Goal: Information Seeking & Learning: Learn about a topic

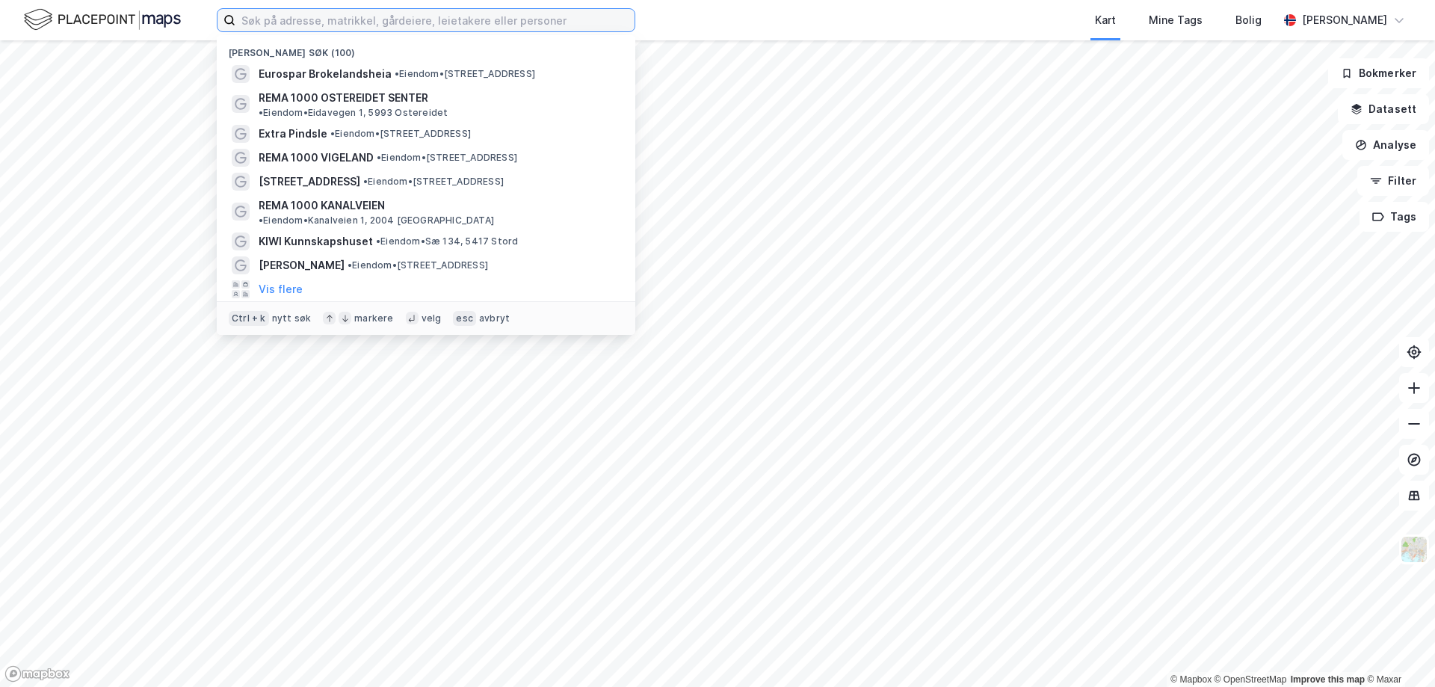
click at [427, 22] on input at bounding box center [434, 20] width 399 height 22
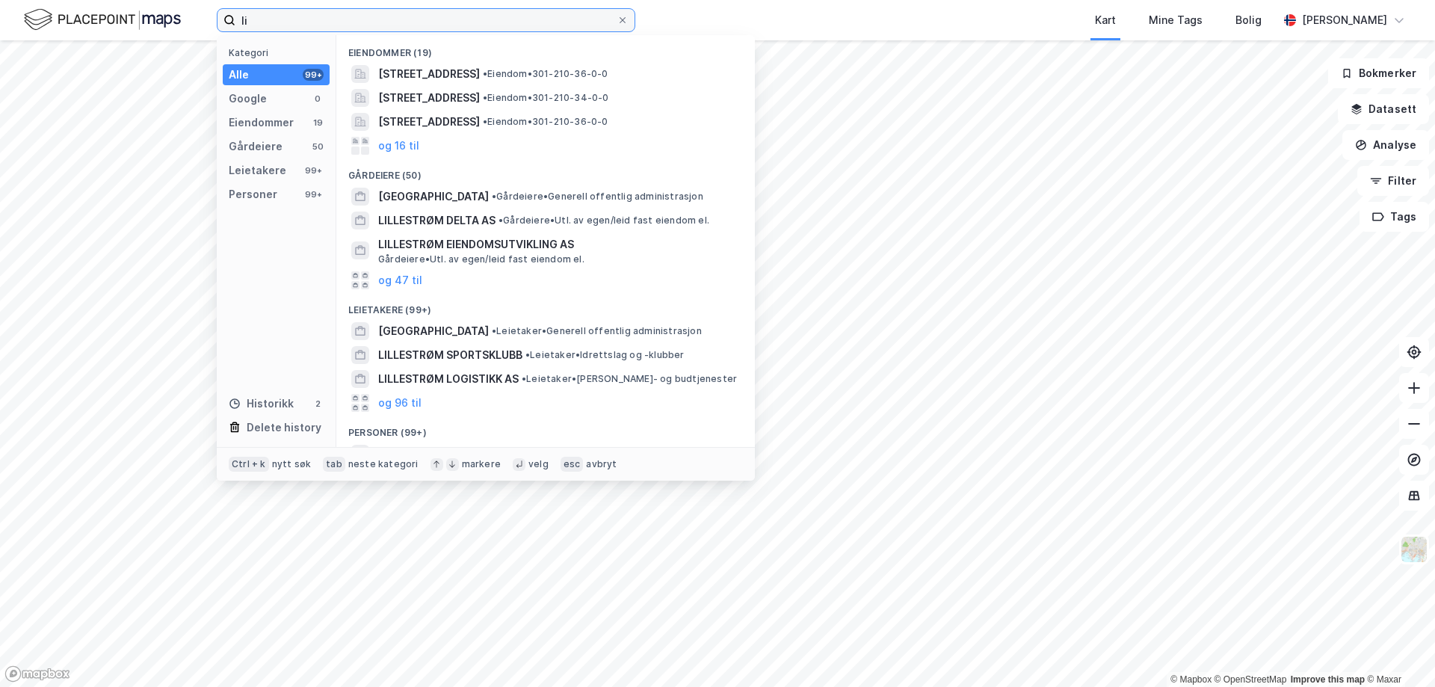
type input "l"
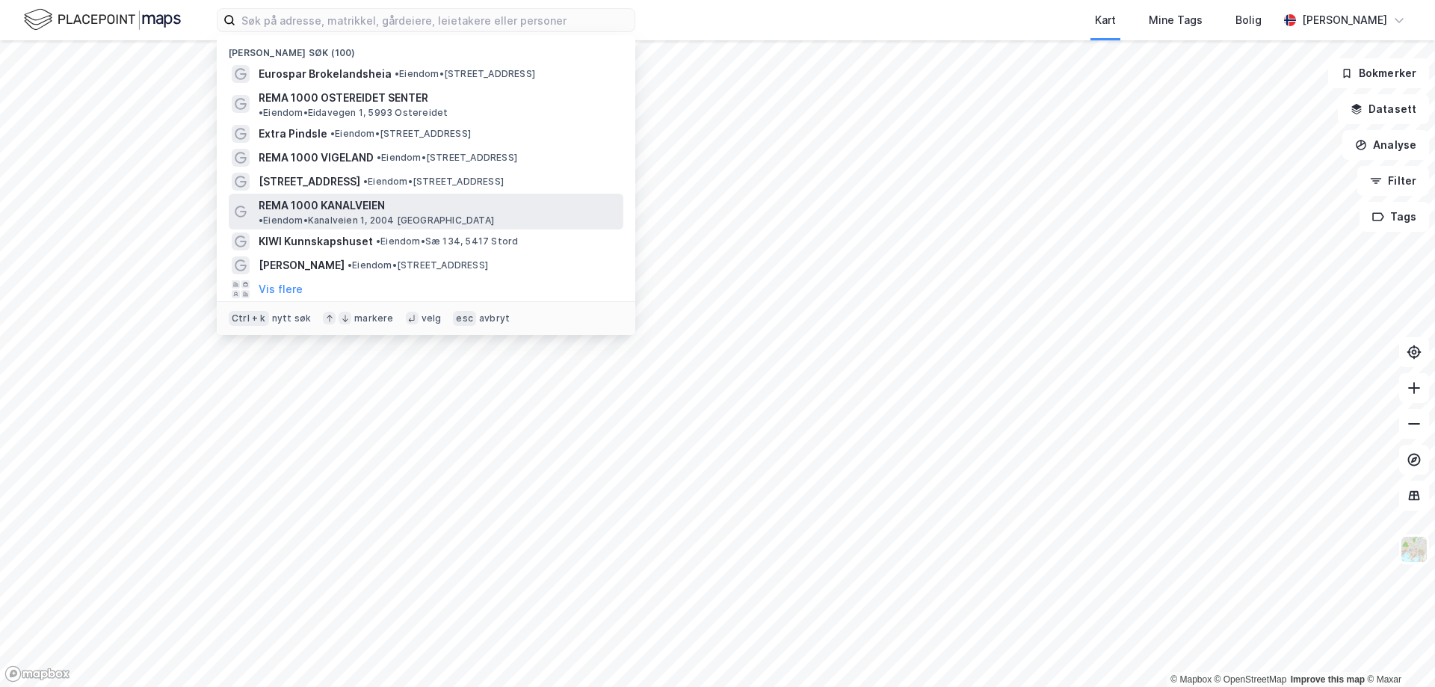
click at [322, 197] on span "REMA 1000 KANALVEIEN" at bounding box center [322, 206] width 126 height 18
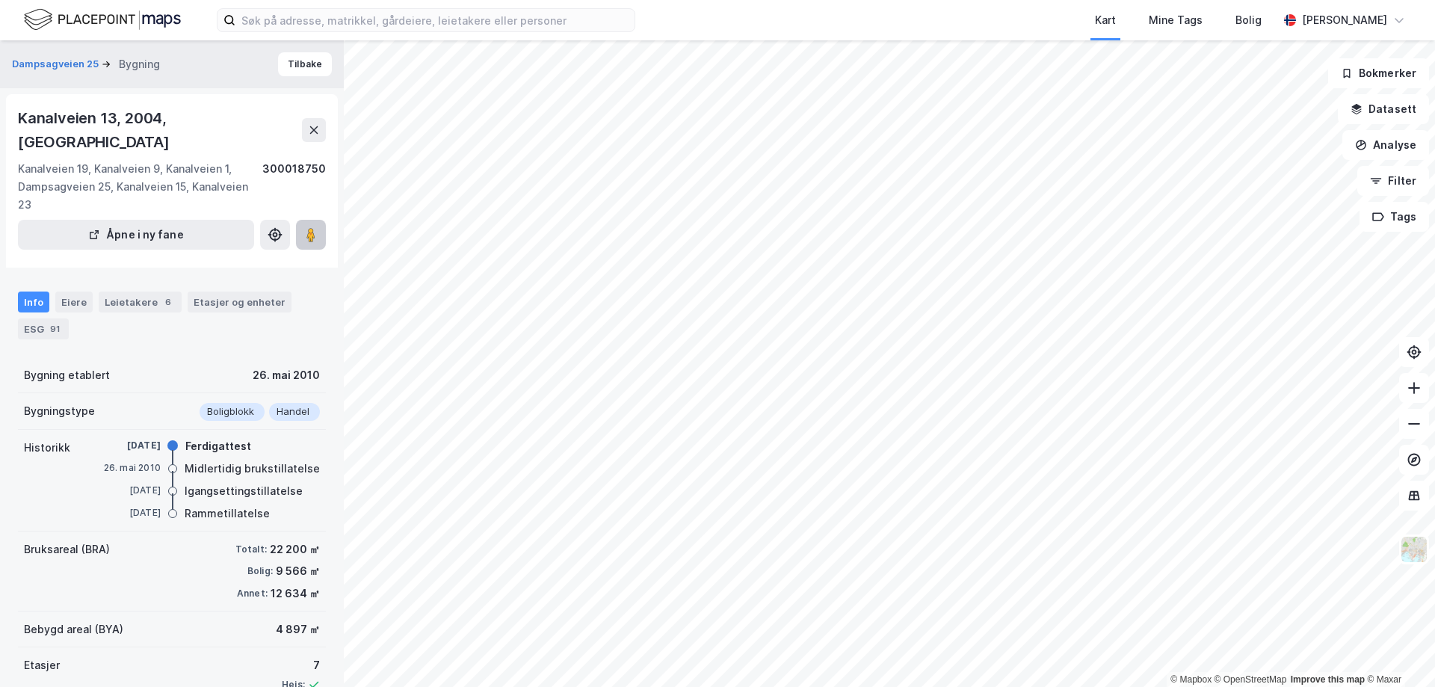
click at [315, 227] on image at bounding box center [310, 234] width 9 height 15
click at [78, 292] on div "Eiere" at bounding box center [73, 302] width 37 height 21
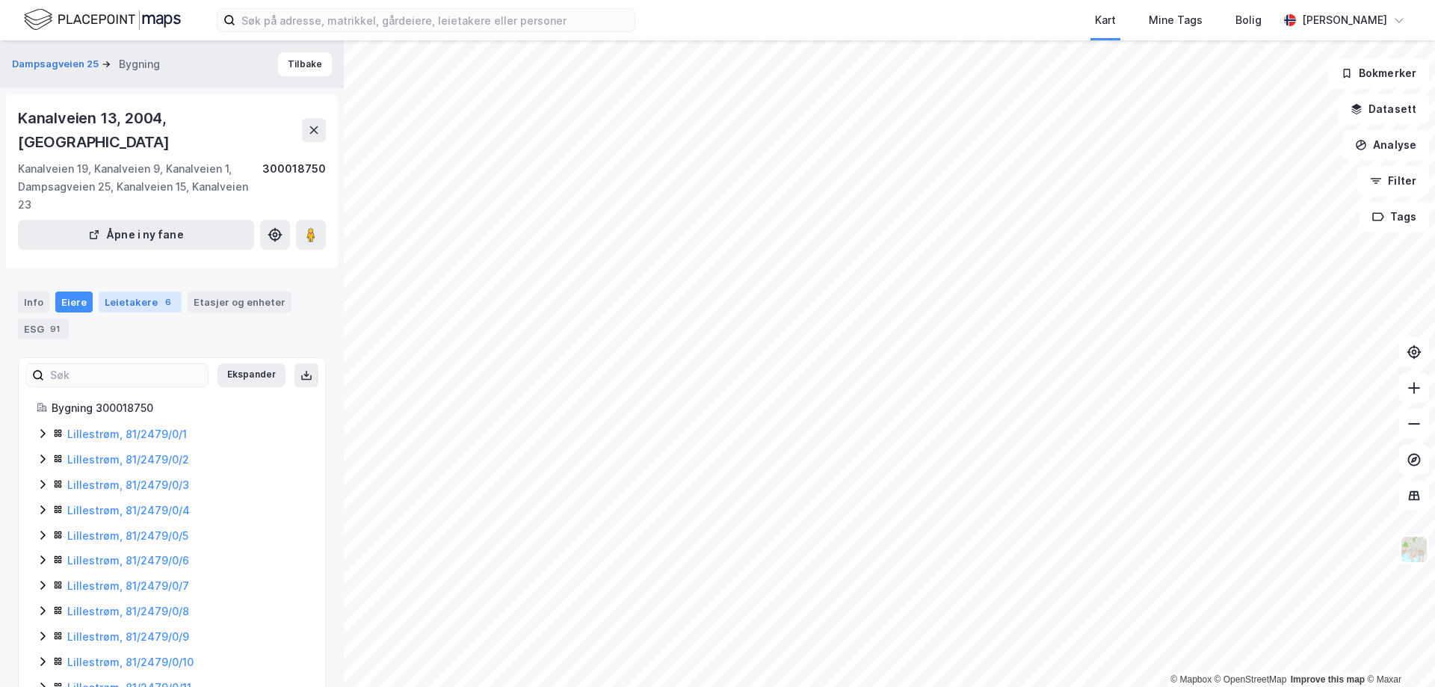
click at [152, 292] on div "Leietakere 6" at bounding box center [140, 302] width 83 height 21
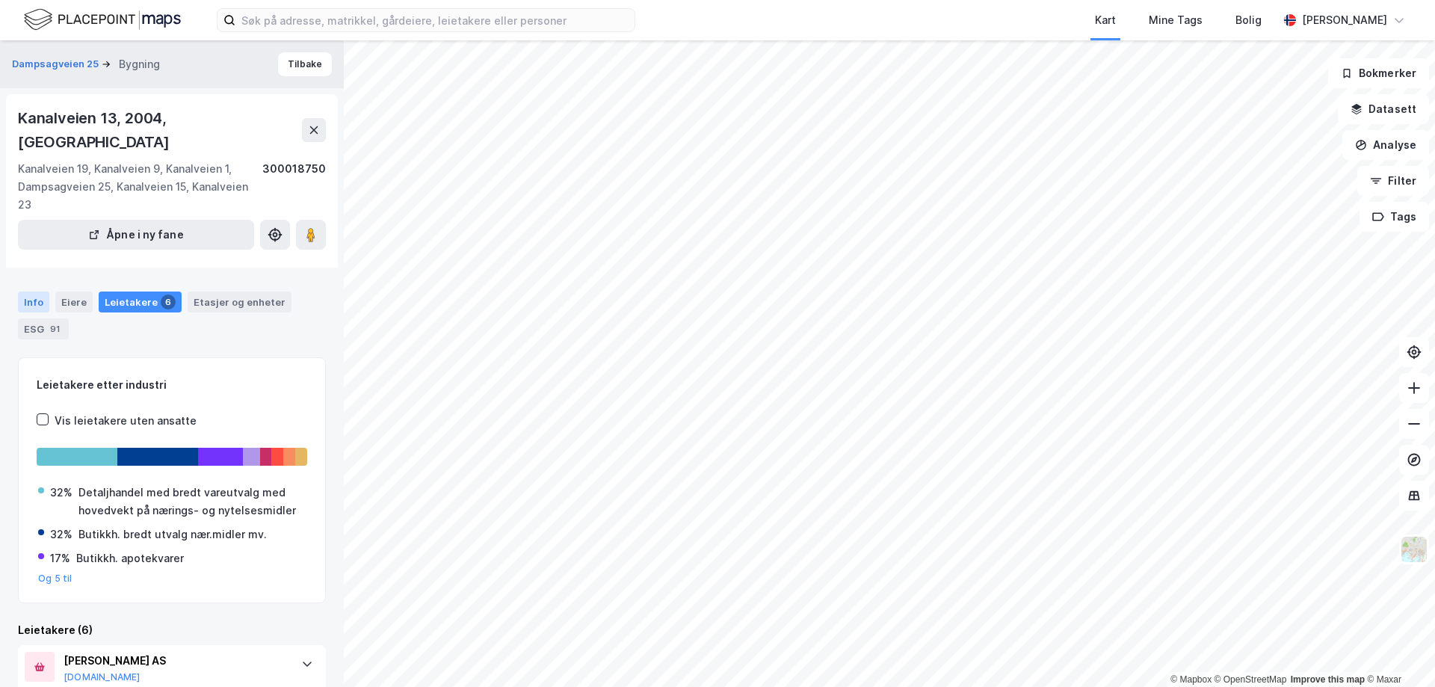
click at [36, 292] on div "Info" at bounding box center [33, 302] width 31 height 21
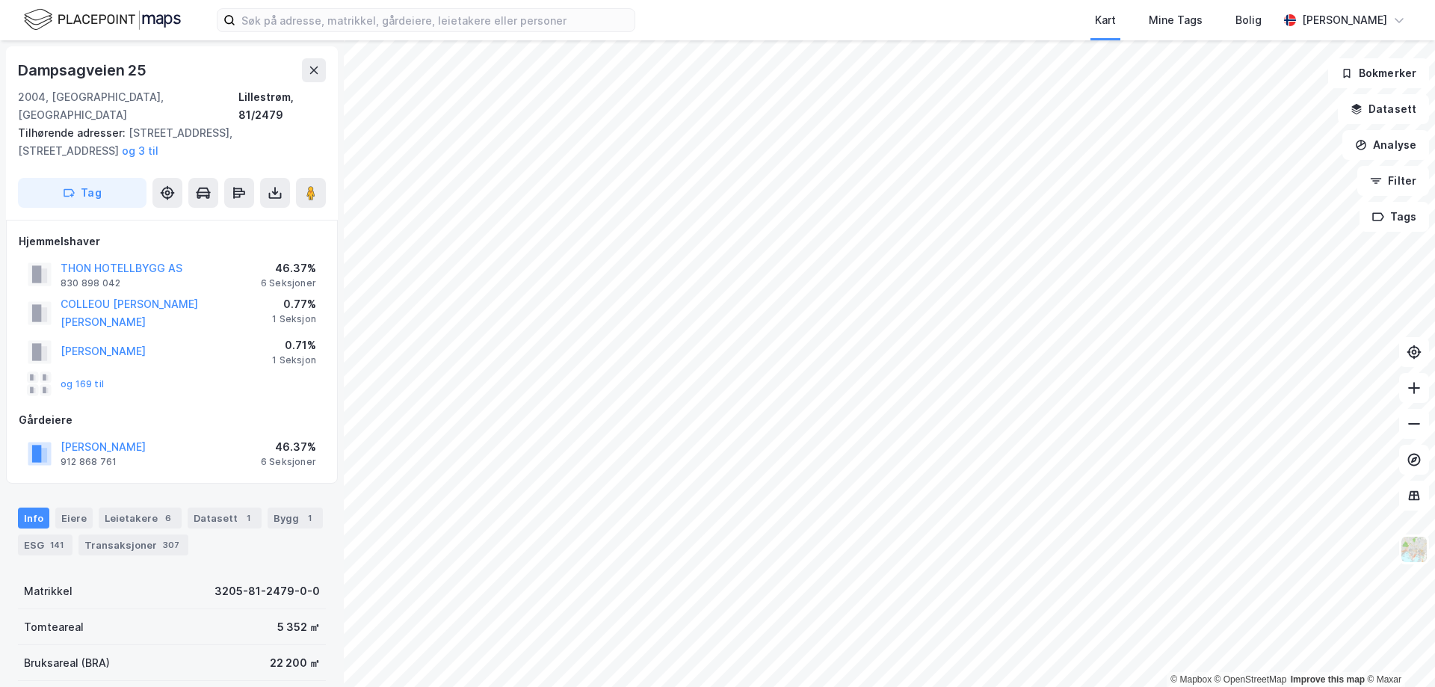
click at [247, 262] on div "THON HOTELLBYGG AS 830 898 042 46.37% 6 Seksjoner" at bounding box center [172, 274] width 306 height 36
click at [67, 508] on div "Eiere" at bounding box center [73, 518] width 37 height 21
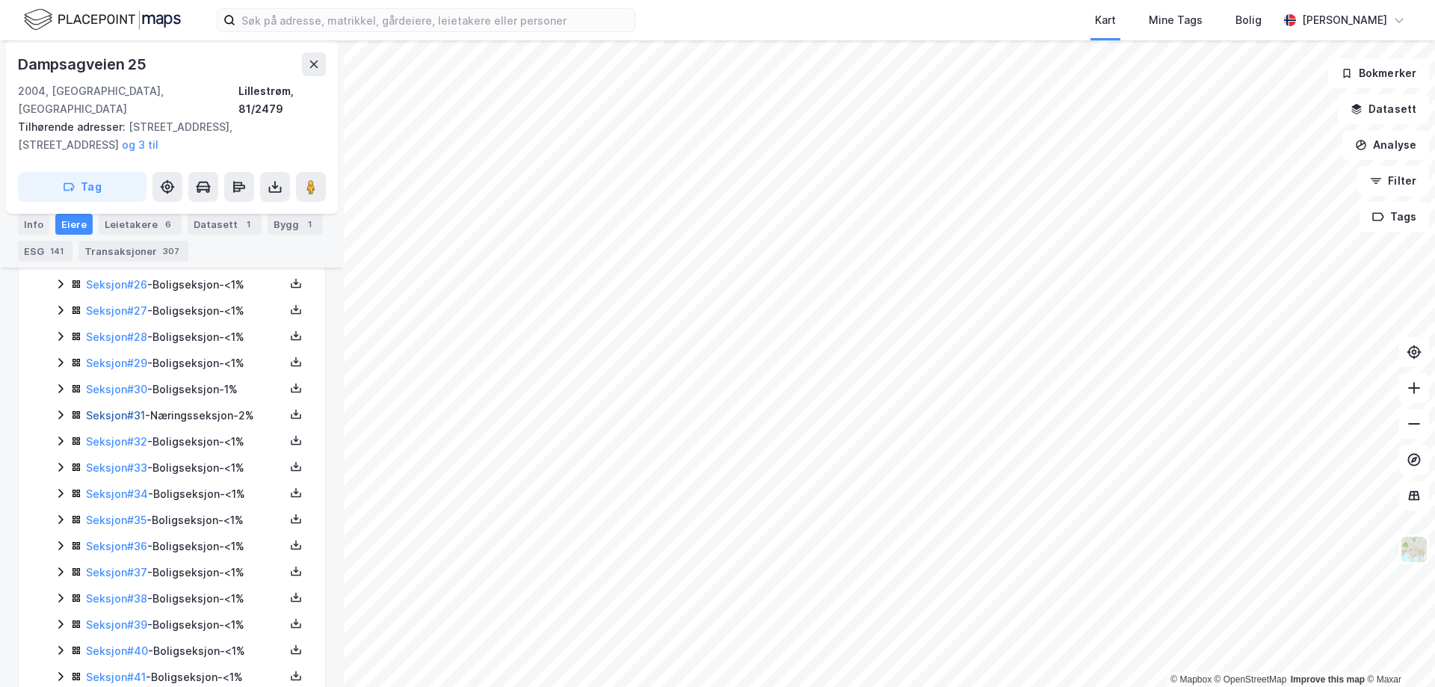
click at [138, 409] on link "Seksjon # 31" at bounding box center [115, 415] width 59 height 13
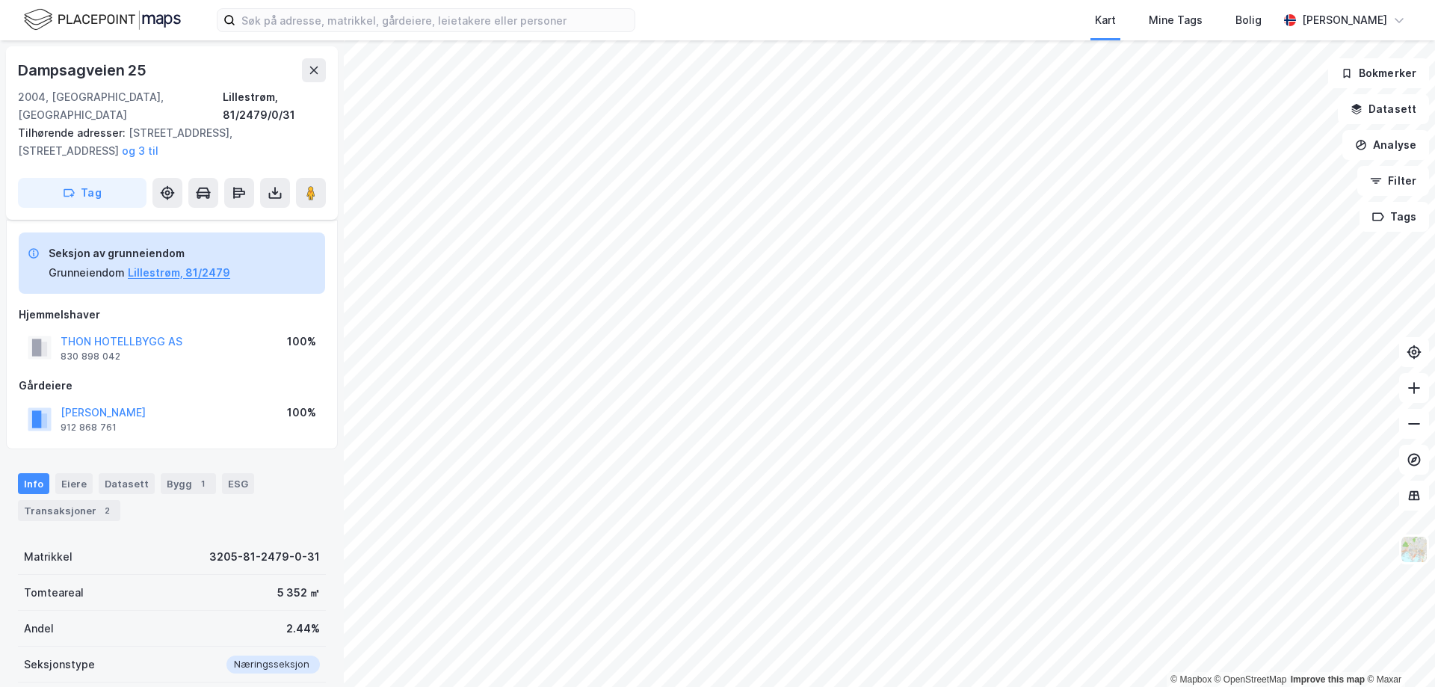
scroll to position [176, 0]
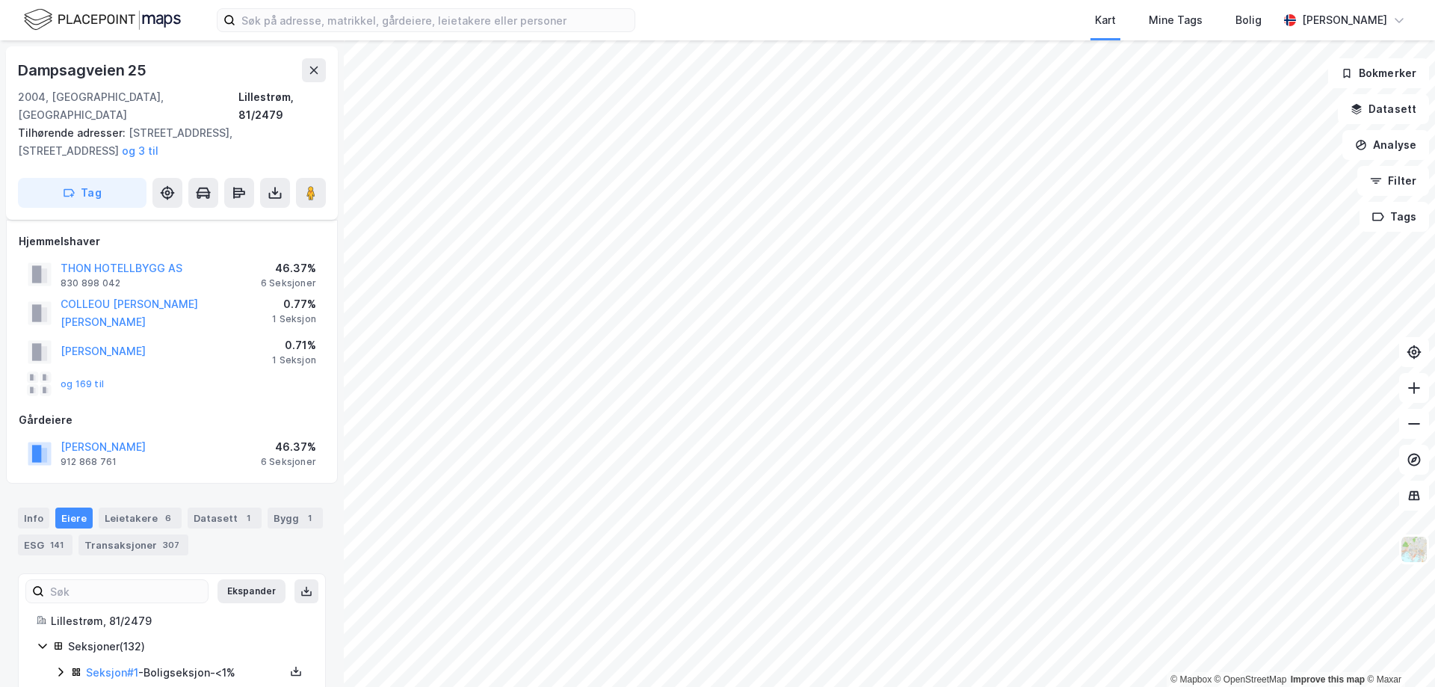
scroll to position [176, 0]
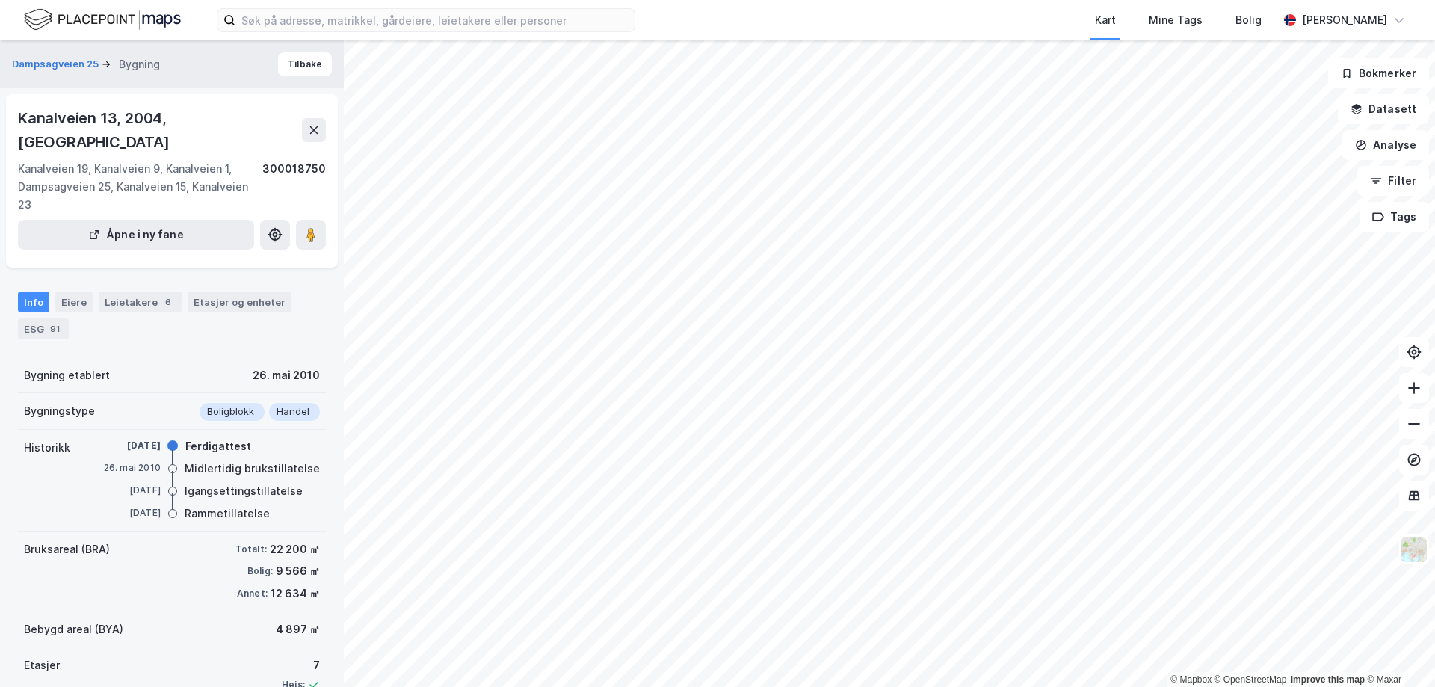
scroll to position [70, 0]
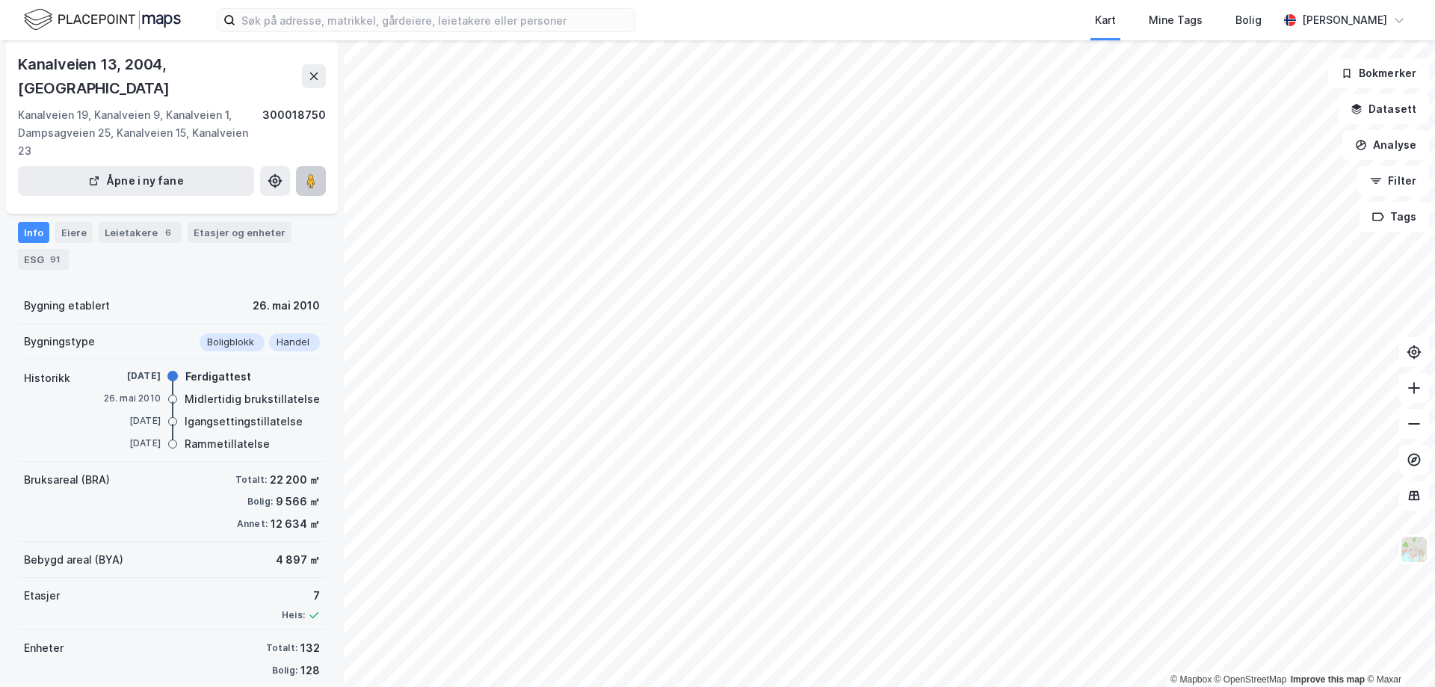
click at [309, 166] on button at bounding box center [311, 181] width 30 height 30
click at [108, 462] on div "Bruksareal (BRA) Totalt: 22 200 ㎡ [PERSON_NAME]: 9 566 ㎡ Annet: 12 634 ㎡" at bounding box center [172, 502] width 308 height 81
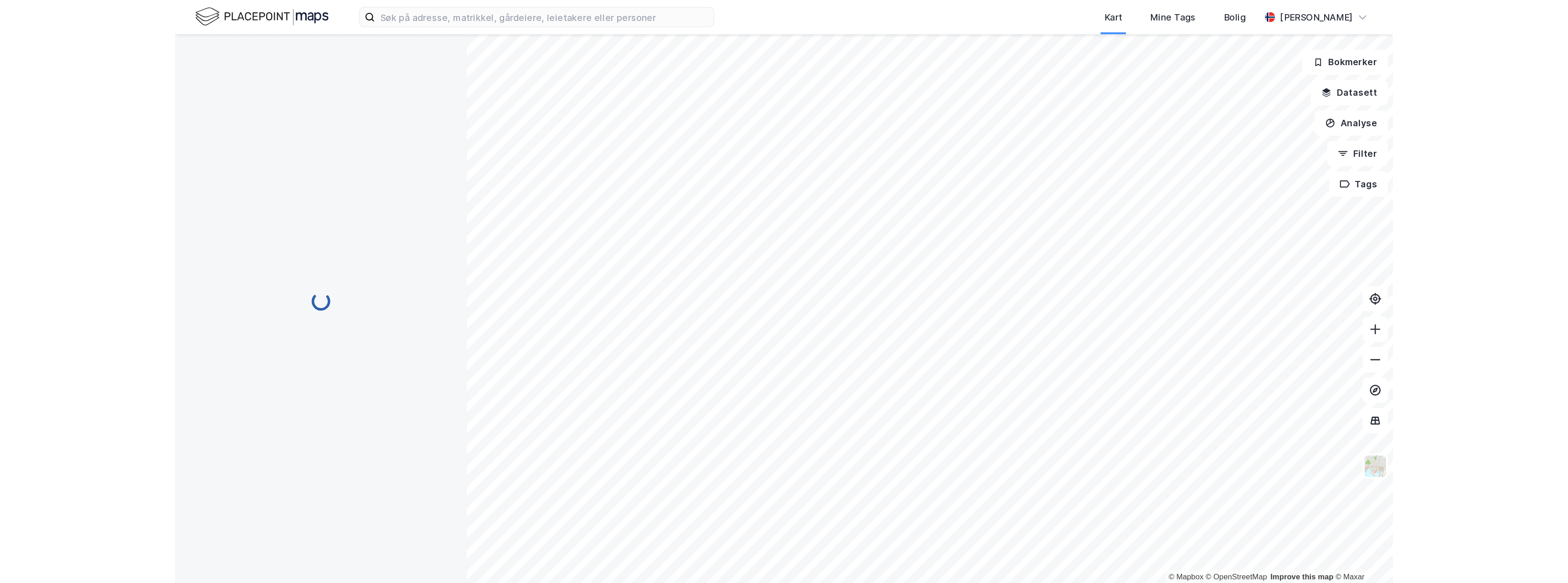
scroll to position [43, 0]
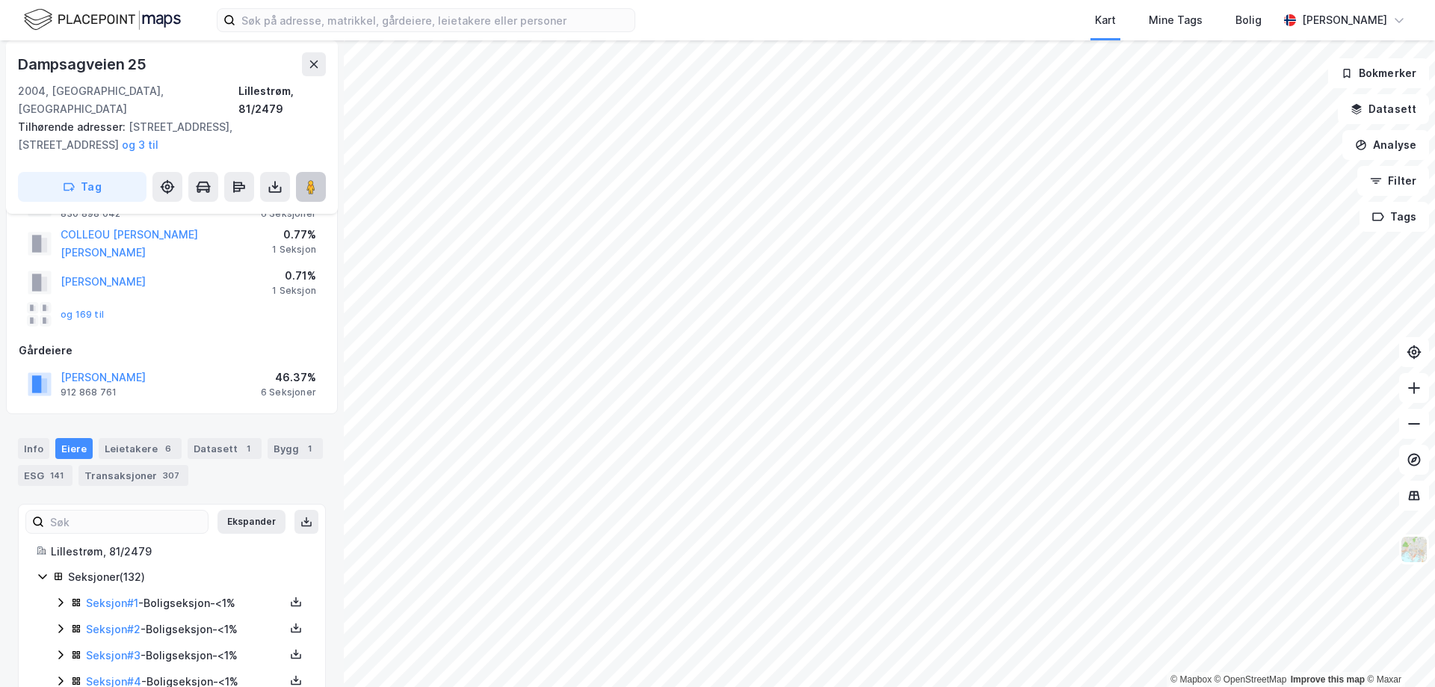
click at [306, 179] on image at bounding box center [310, 186] width 9 height 15
